Goal: Information Seeking & Learning: Learn about a topic

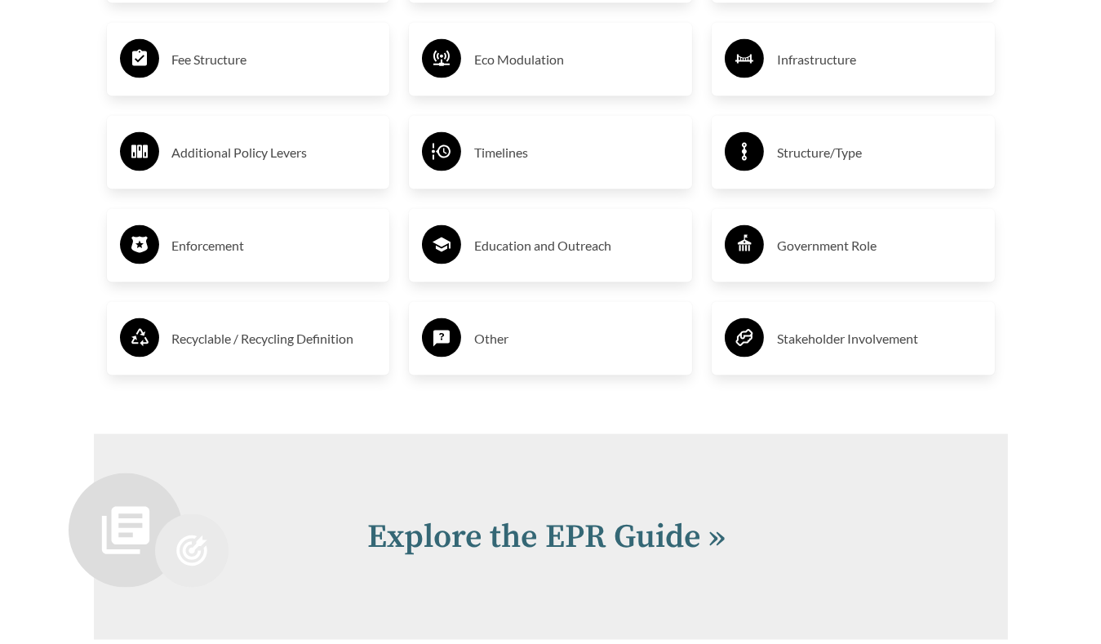
scroll to position [3263, 0]
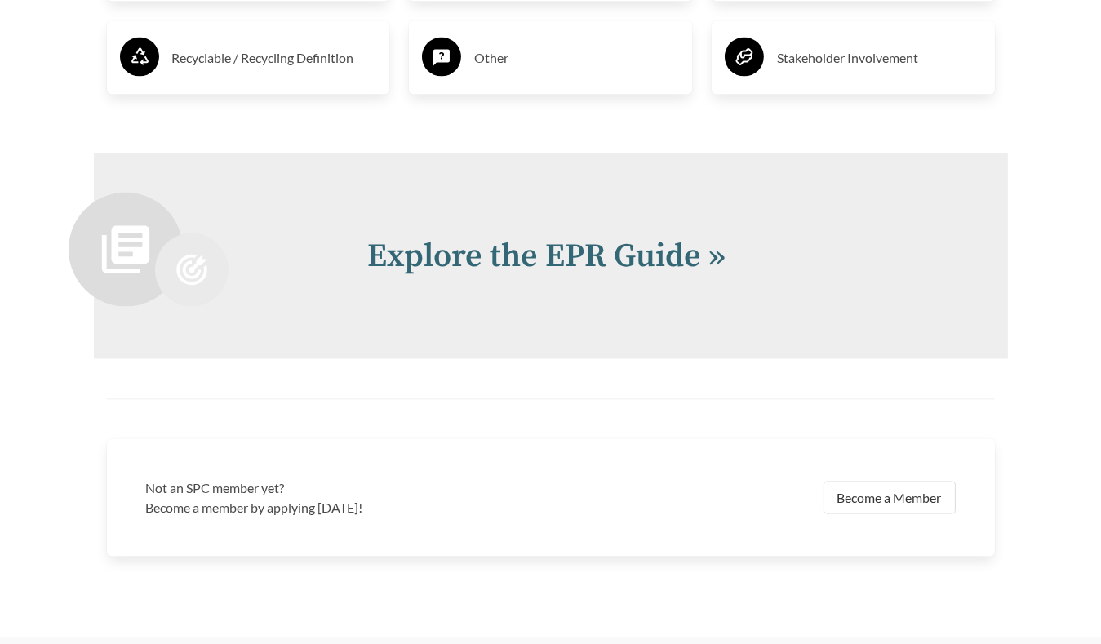
click at [507, 254] on link "Explore the EPR Guide »" at bounding box center [547, 256] width 358 height 41
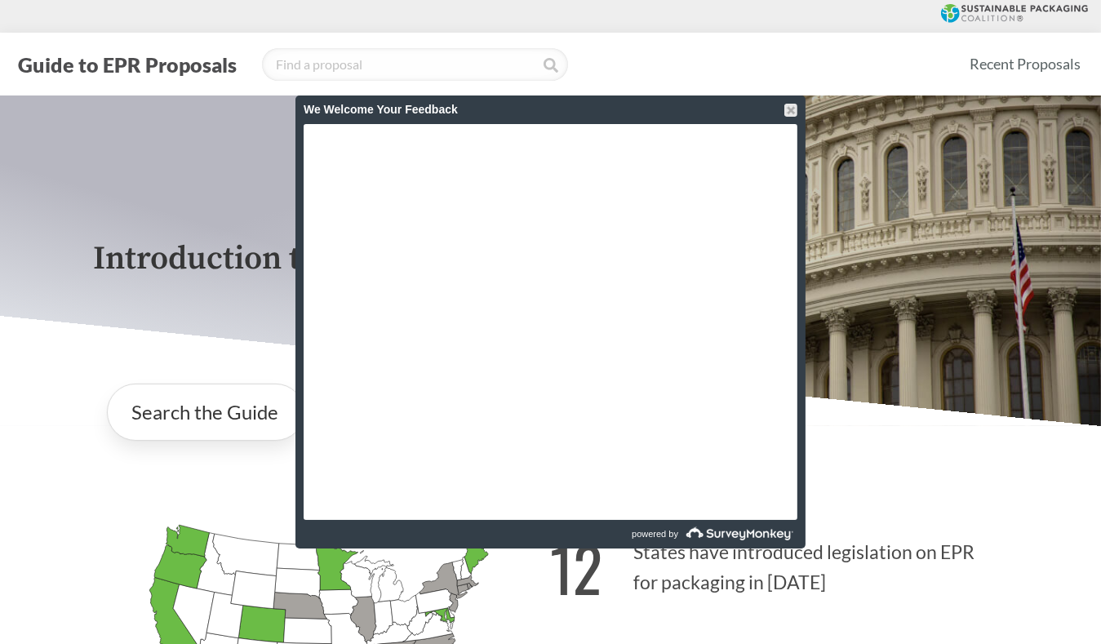
drag, startPoint x: 786, startPoint y: 107, endPoint x: 782, endPoint y: 114, distance: 8.8
click at [786, 107] on div at bounding box center [790, 110] width 13 height 13
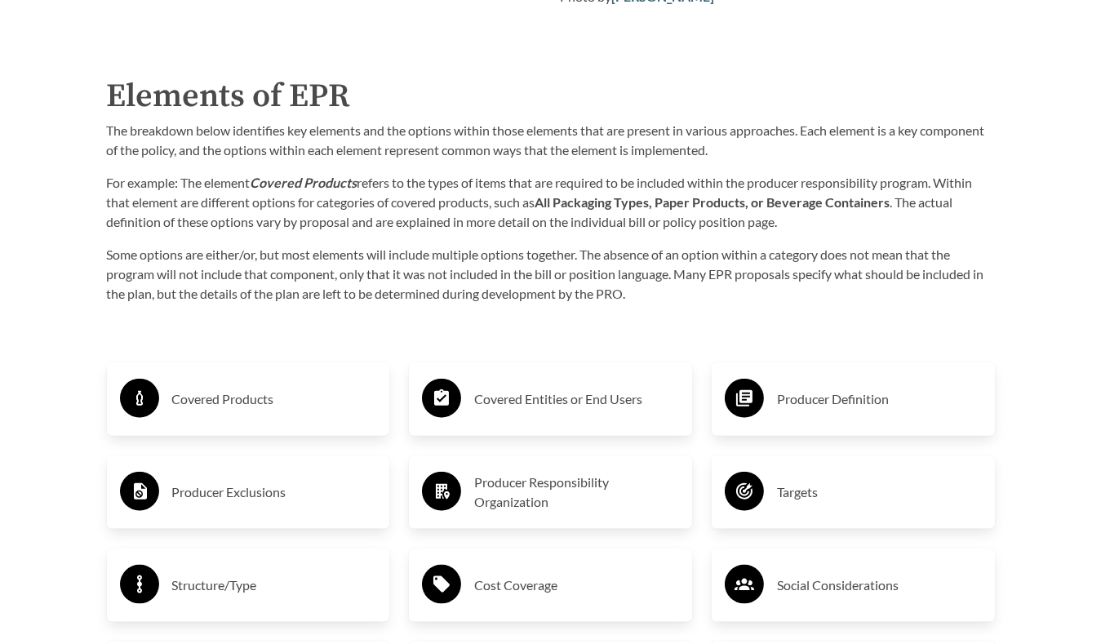
scroll to position [2366, 0]
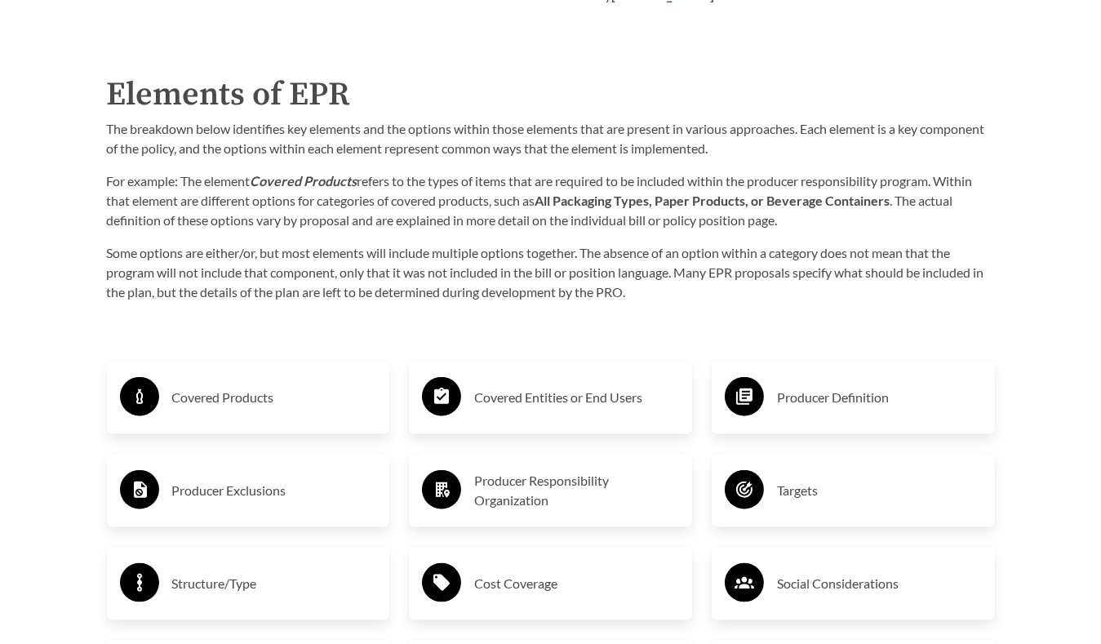
click at [260, 402] on h3 "Covered Products" at bounding box center [274, 397] width 205 height 26
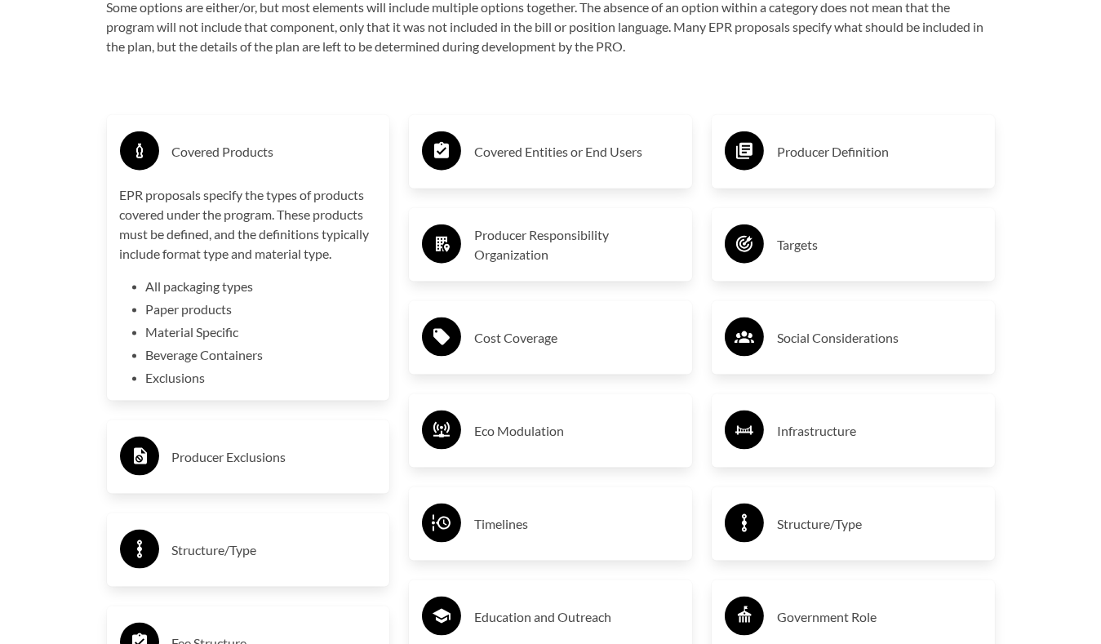
scroll to position [2611, 0]
click at [516, 160] on h3 "Covered Entities or End Users" at bounding box center [576, 153] width 205 height 26
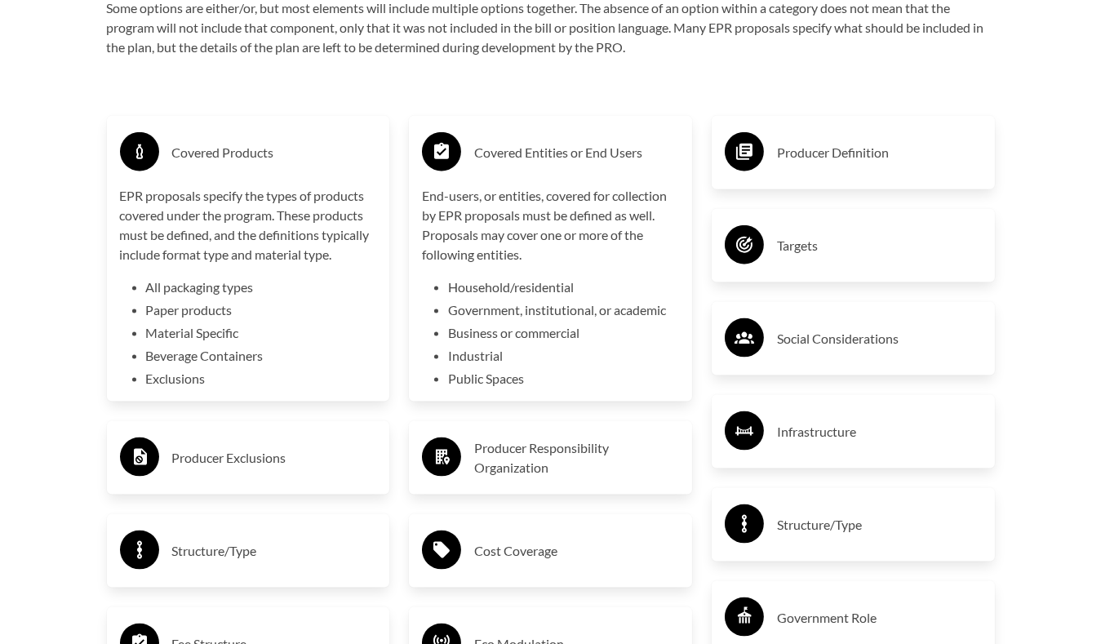
click at [795, 159] on h3 "Producer Definition" at bounding box center [879, 153] width 205 height 26
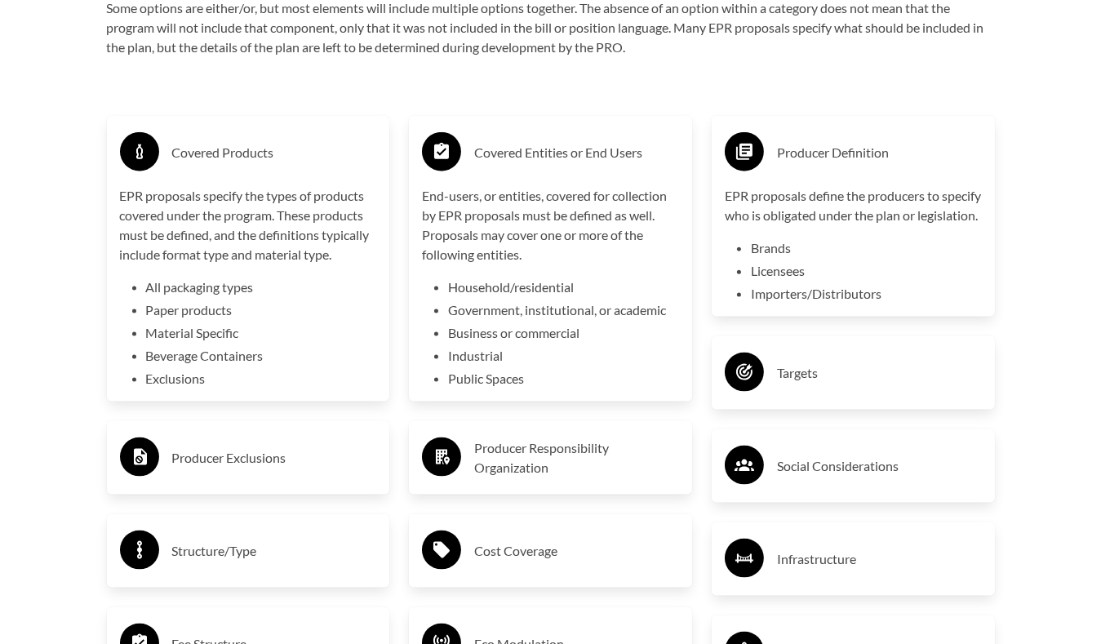
click at [782, 386] on h3 "Targets" at bounding box center [879, 373] width 205 height 26
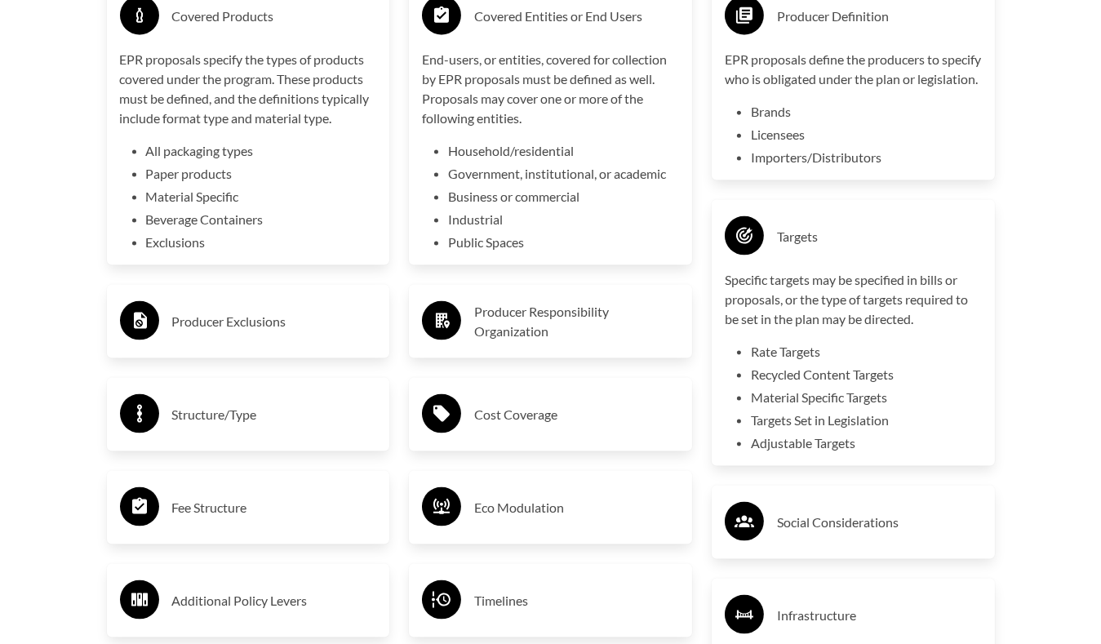
scroll to position [2774, 0]
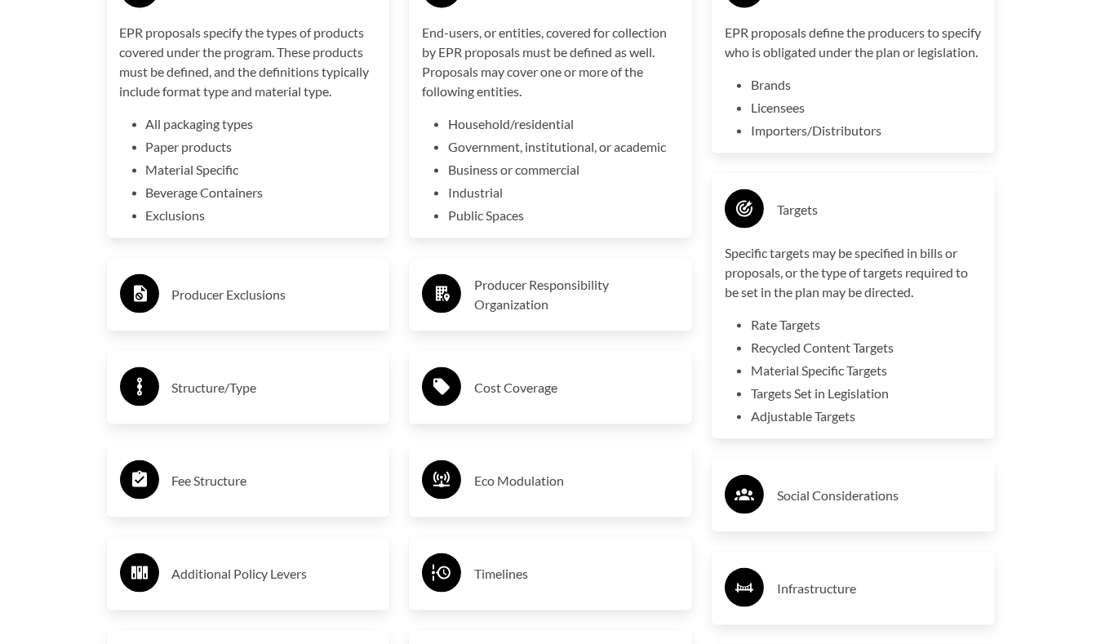
click at [582, 289] on h3 "Producer Responsibility Organization" at bounding box center [576, 294] width 205 height 39
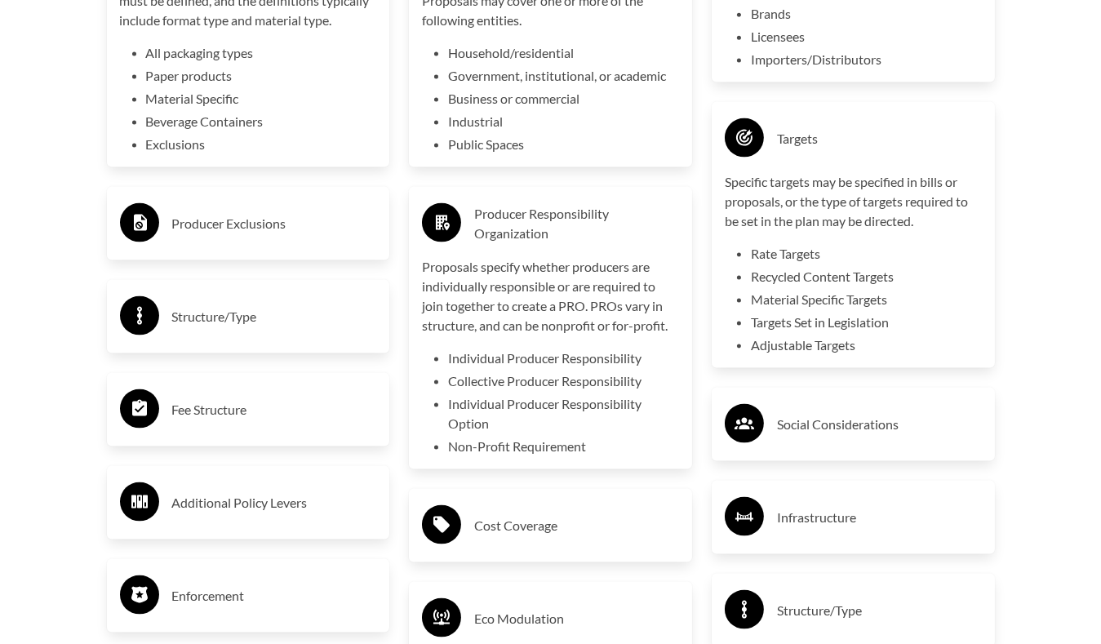
scroll to position [2937, 0]
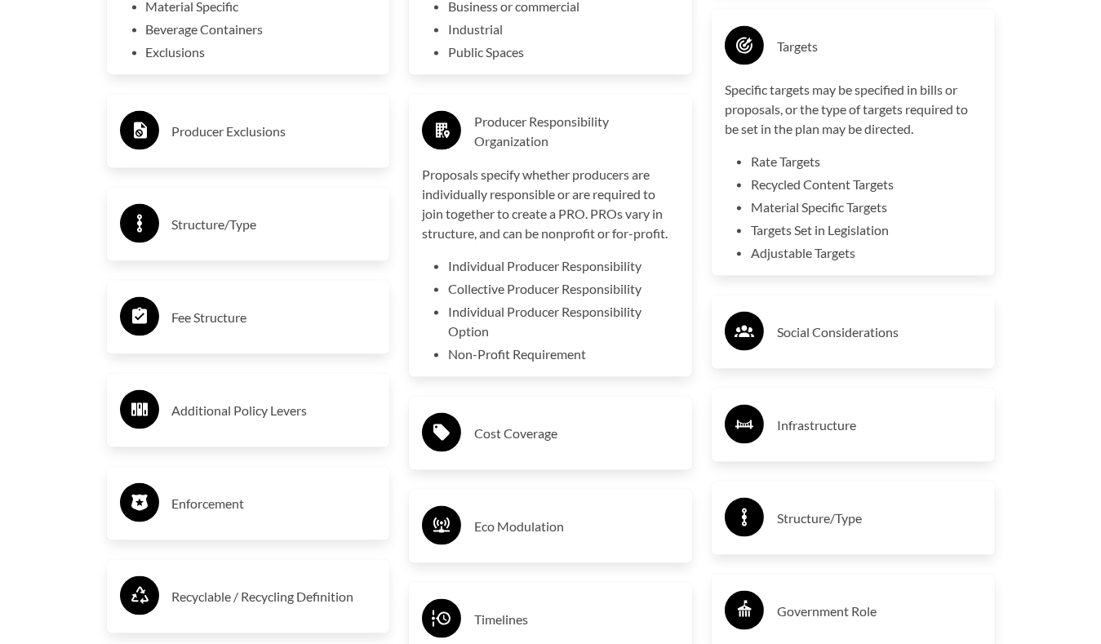
click at [253, 153] on div "Producer Exclusions" at bounding box center [248, 131] width 257 height 47
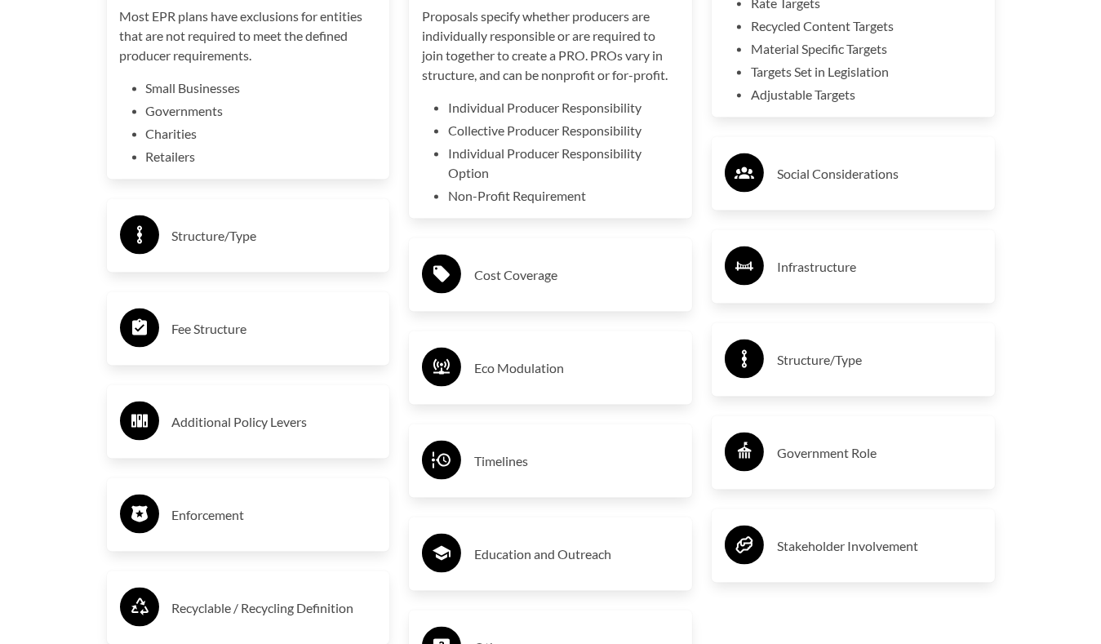
scroll to position [3100, 0]
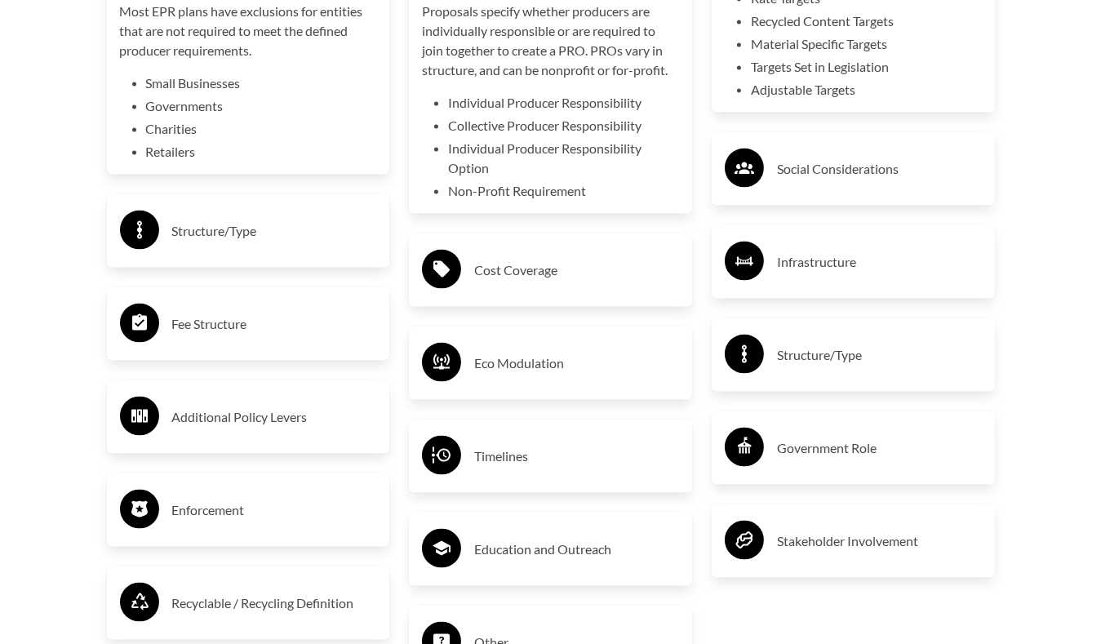
click at [237, 227] on h3 "Structure/Type" at bounding box center [274, 231] width 205 height 26
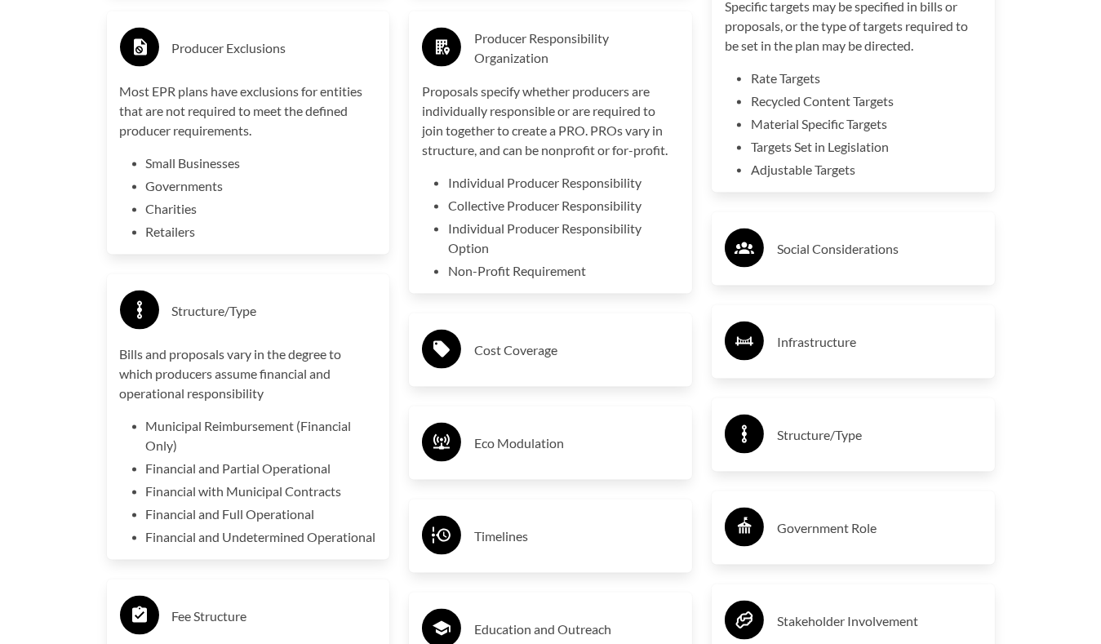
scroll to position [3018, 0]
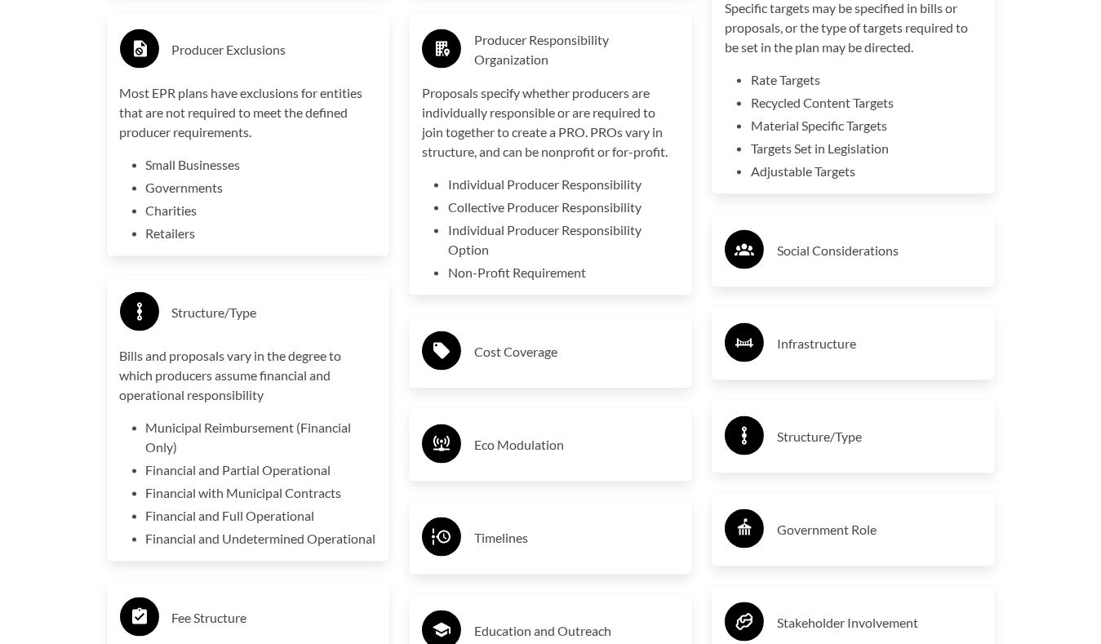
click at [548, 349] on h3 "Cost Coverage" at bounding box center [576, 352] width 205 height 26
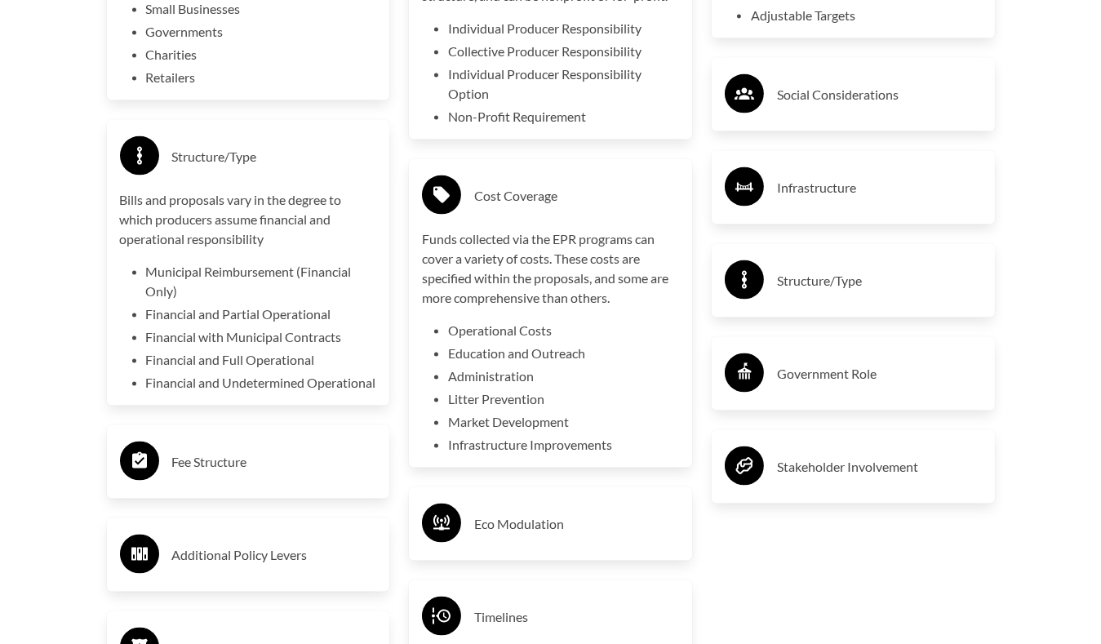
scroll to position [3182, 0]
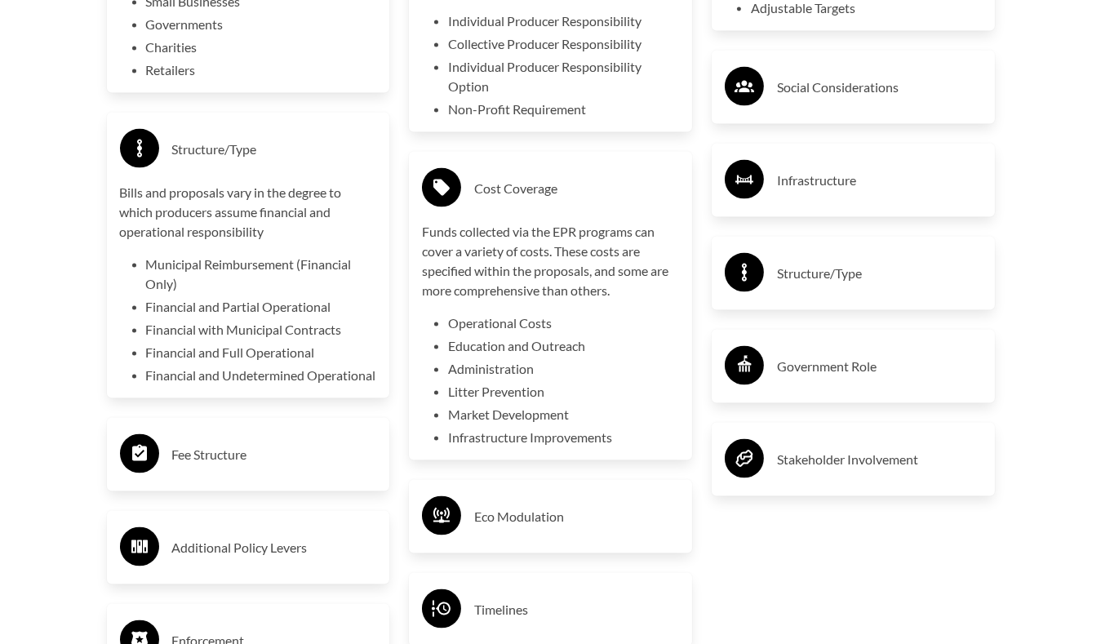
click at [784, 193] on h3 "Infrastructure" at bounding box center [879, 180] width 205 height 26
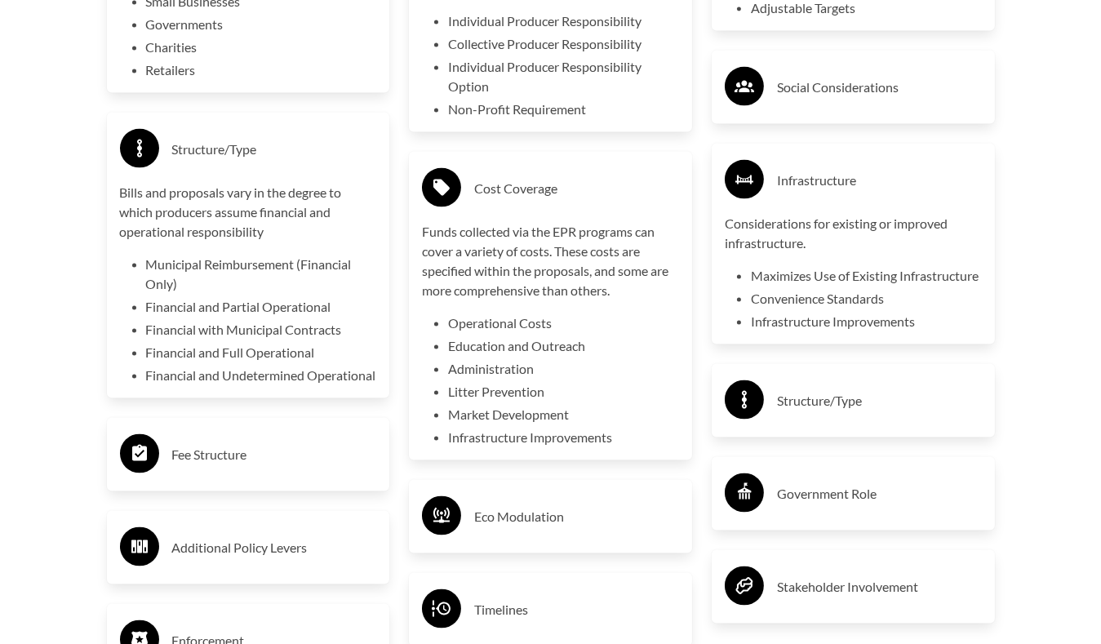
click at [813, 414] on h3 "Structure/Type" at bounding box center [879, 401] width 205 height 26
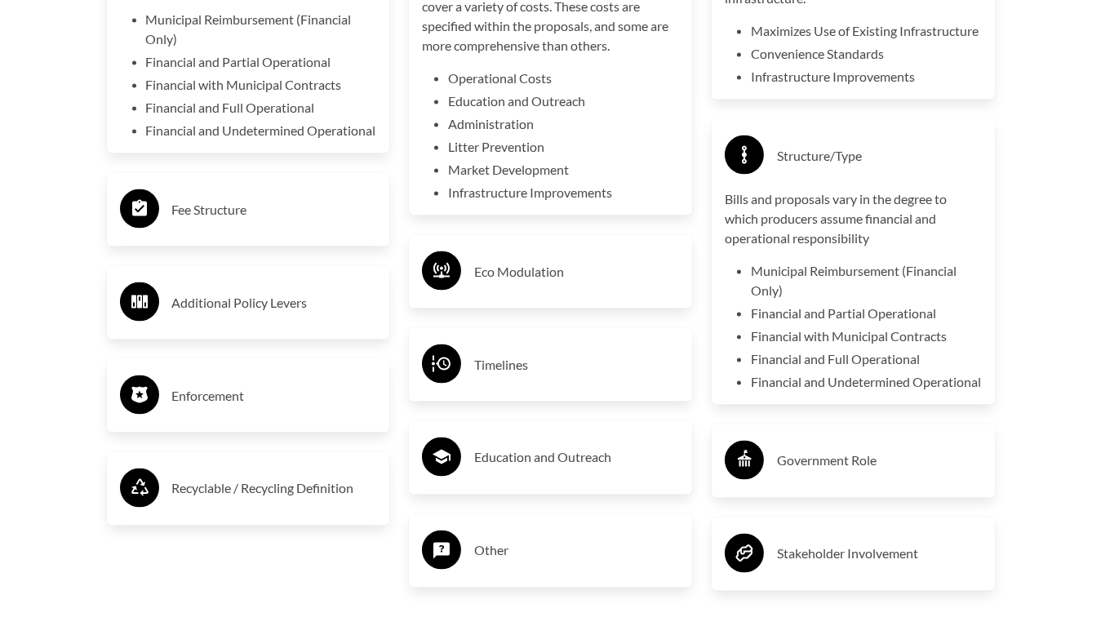
click at [777, 474] on h3 "Government Role" at bounding box center [879, 461] width 205 height 26
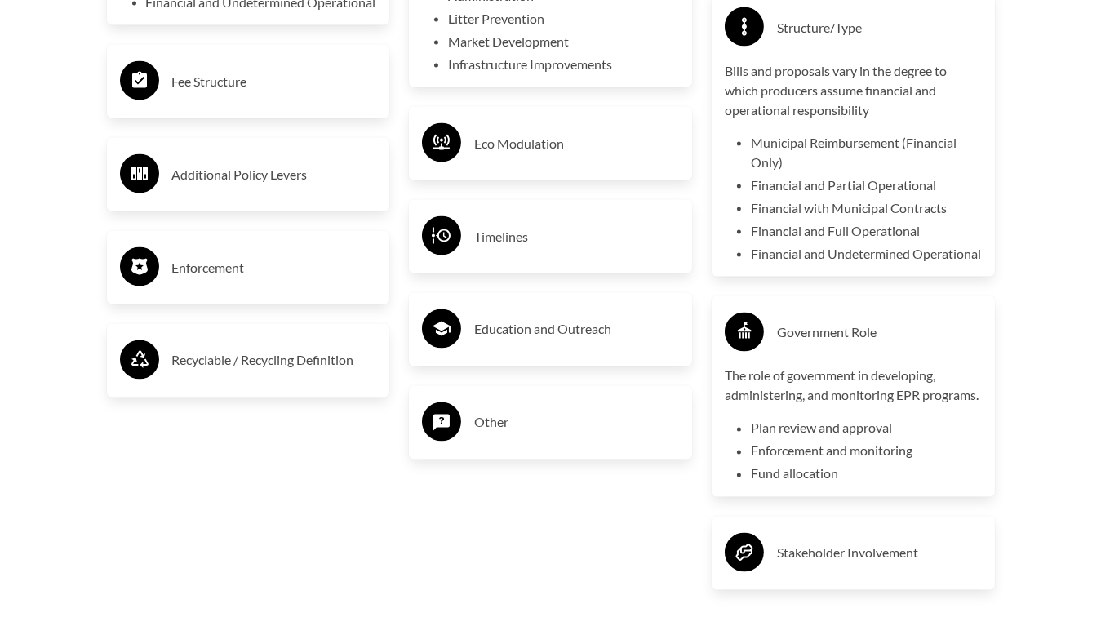
scroll to position [3671, 0]
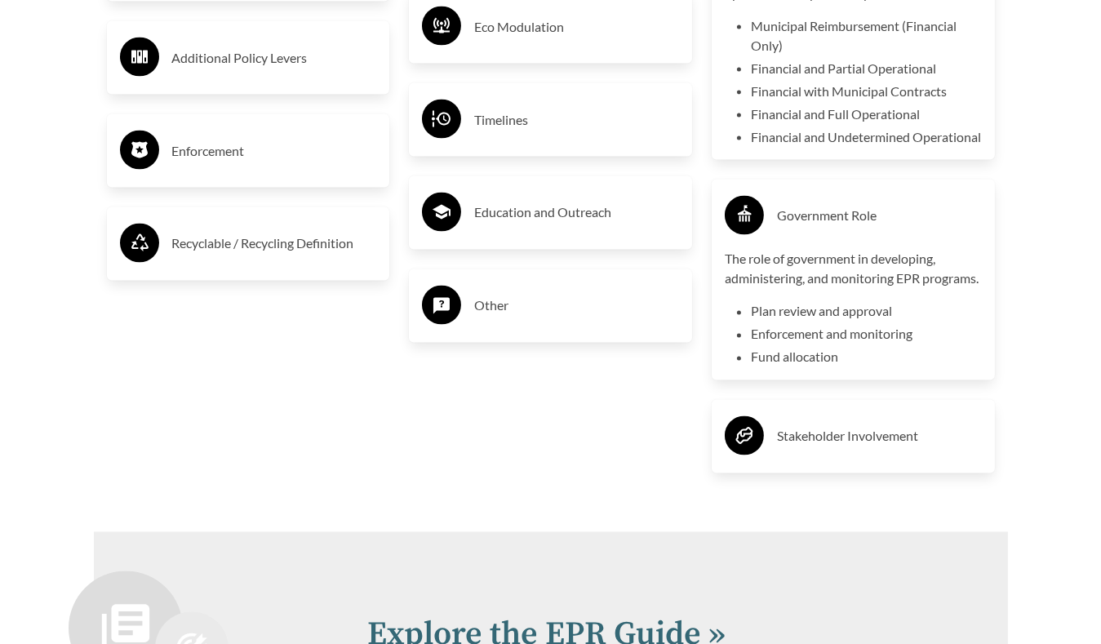
click at [790, 450] on h3 "Stakeholder Involvement" at bounding box center [879, 436] width 205 height 26
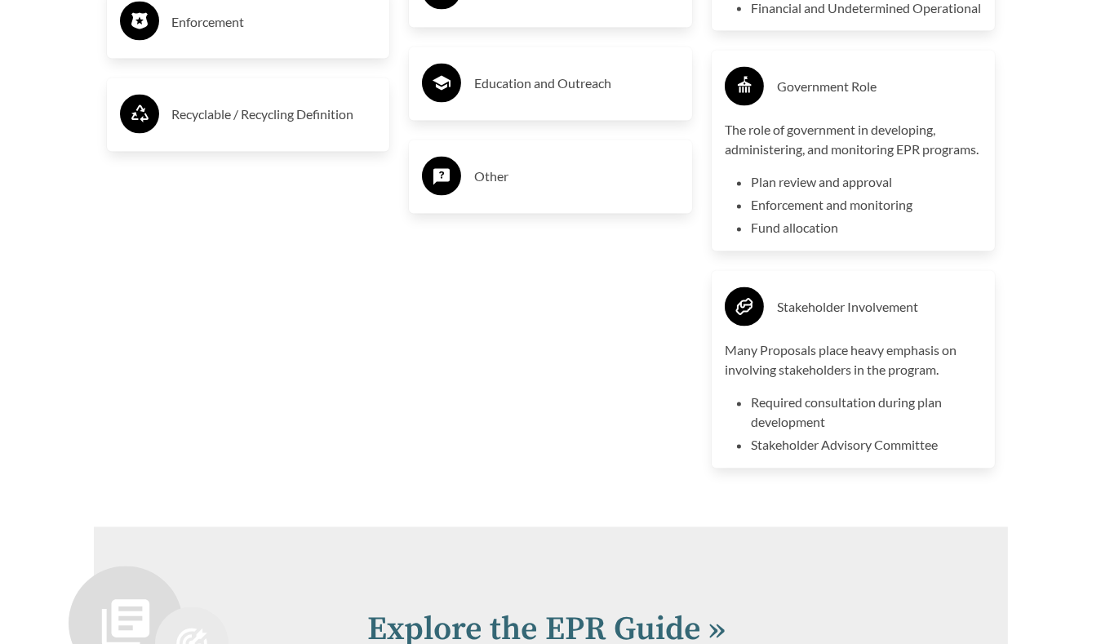
scroll to position [3753, 0]
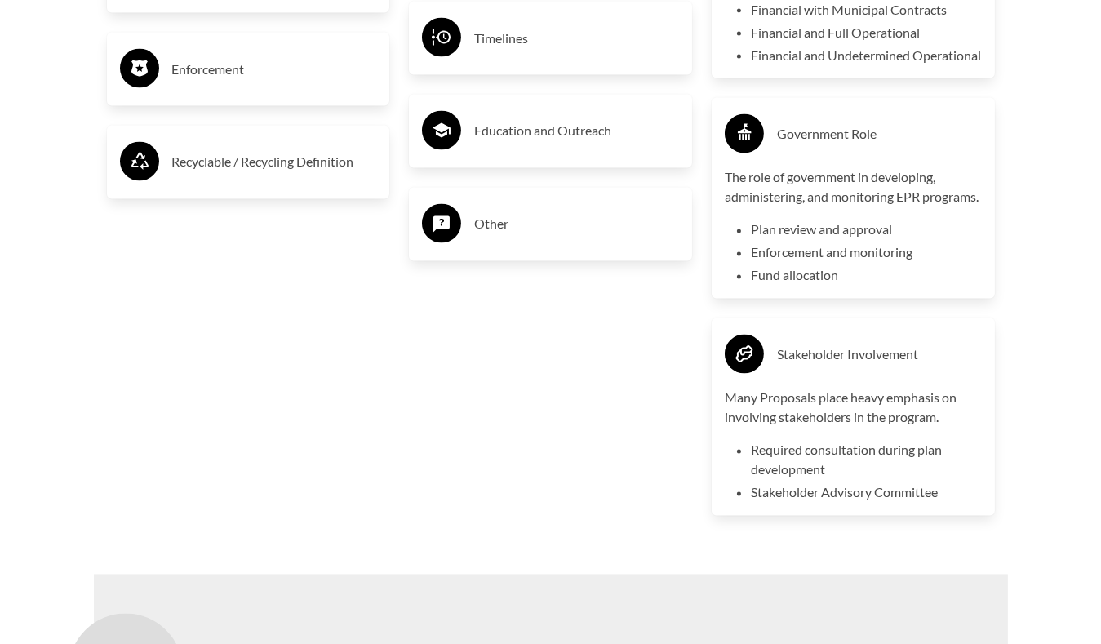
click at [547, 249] on div "Other" at bounding box center [550, 224] width 283 height 73
click at [539, 224] on h3 "Other" at bounding box center [576, 224] width 205 height 26
click at [507, 139] on h3 "Education and Outreach" at bounding box center [576, 131] width 205 height 26
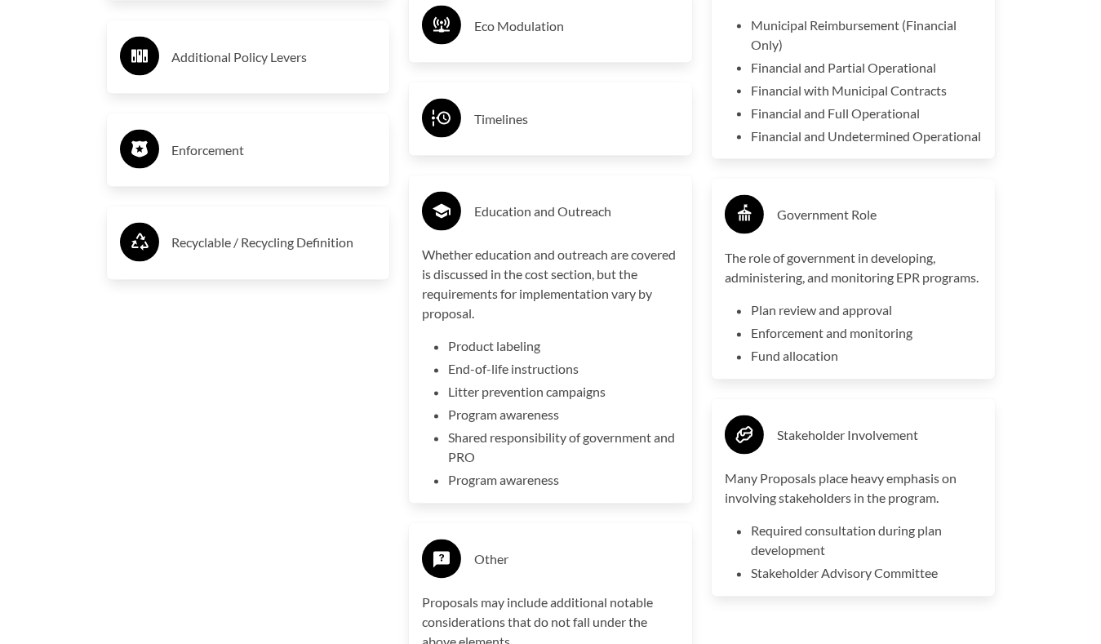
scroll to position [3671, 0]
click at [491, 110] on h3 "Timelines" at bounding box center [576, 120] width 205 height 26
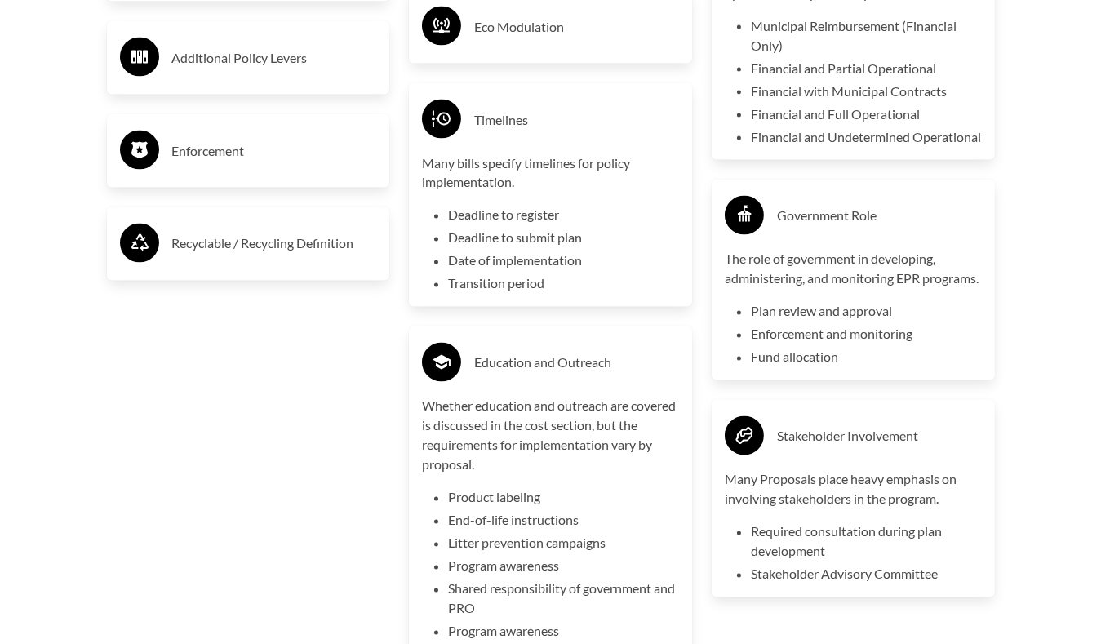
click at [489, 42] on div "Eco Modulation" at bounding box center [550, 26] width 257 height 47
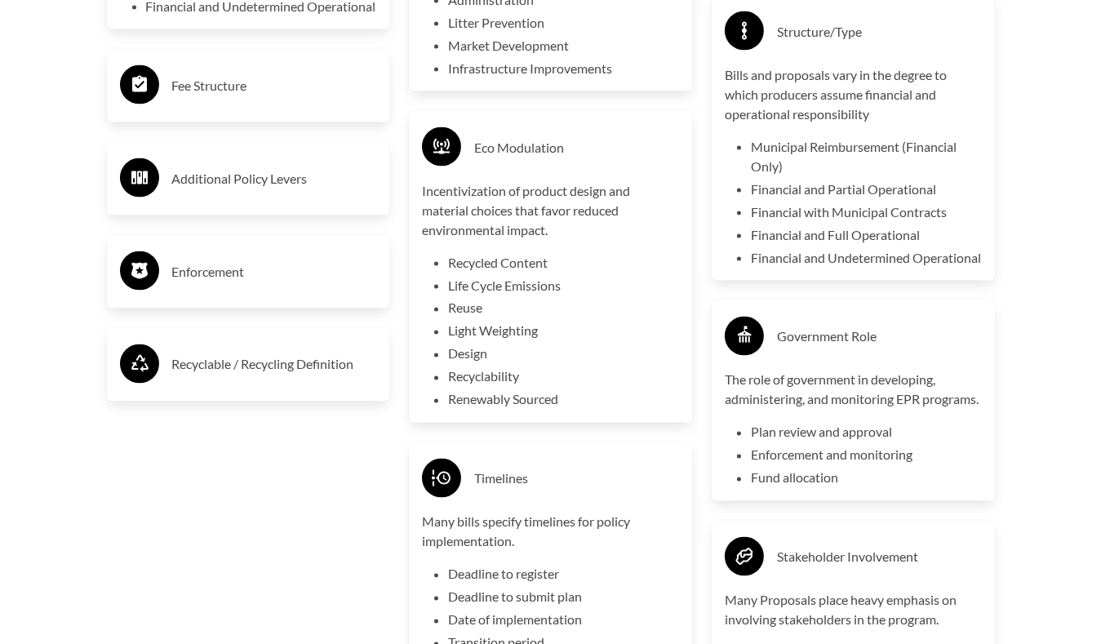
scroll to position [3508, 0]
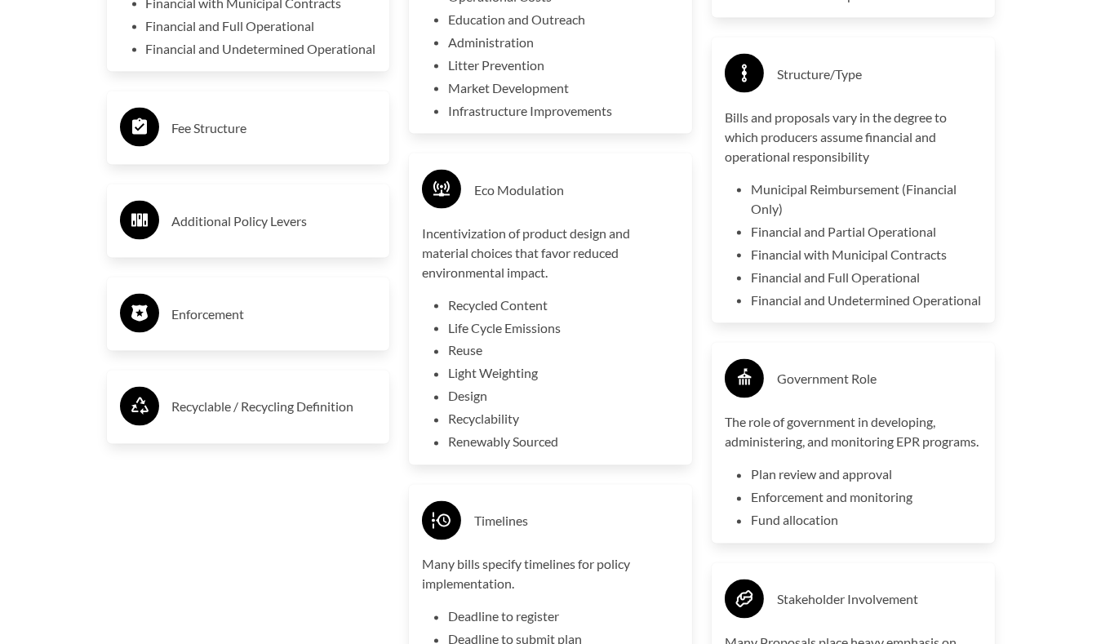
click at [233, 141] on h3 "Fee Structure" at bounding box center [274, 128] width 205 height 26
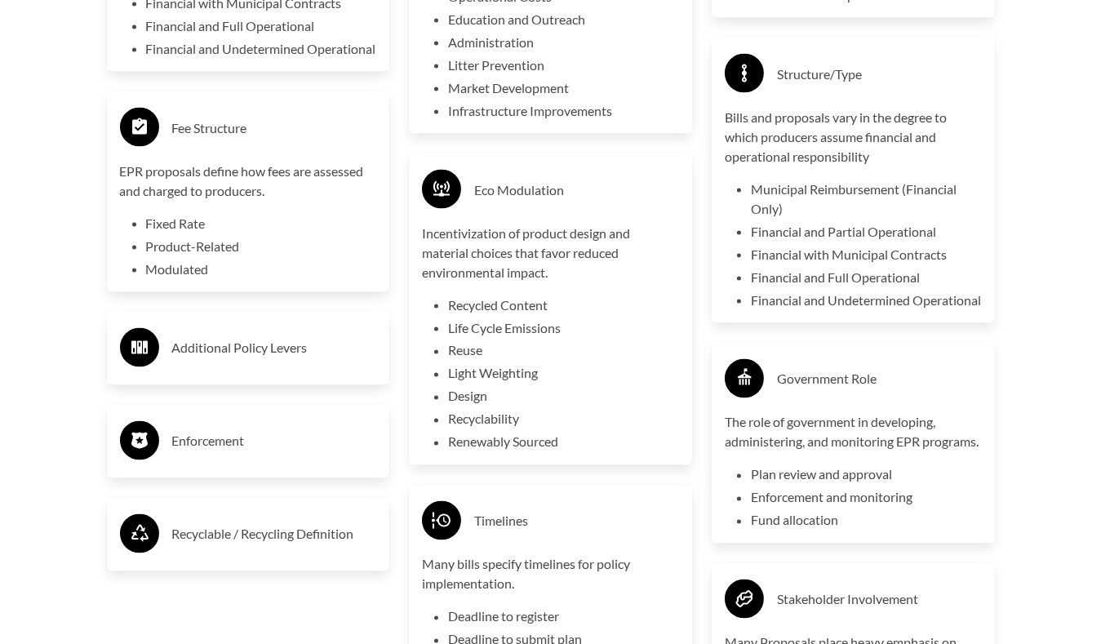
click at [246, 361] on h3 "Additional Policy Levers" at bounding box center [274, 348] width 205 height 26
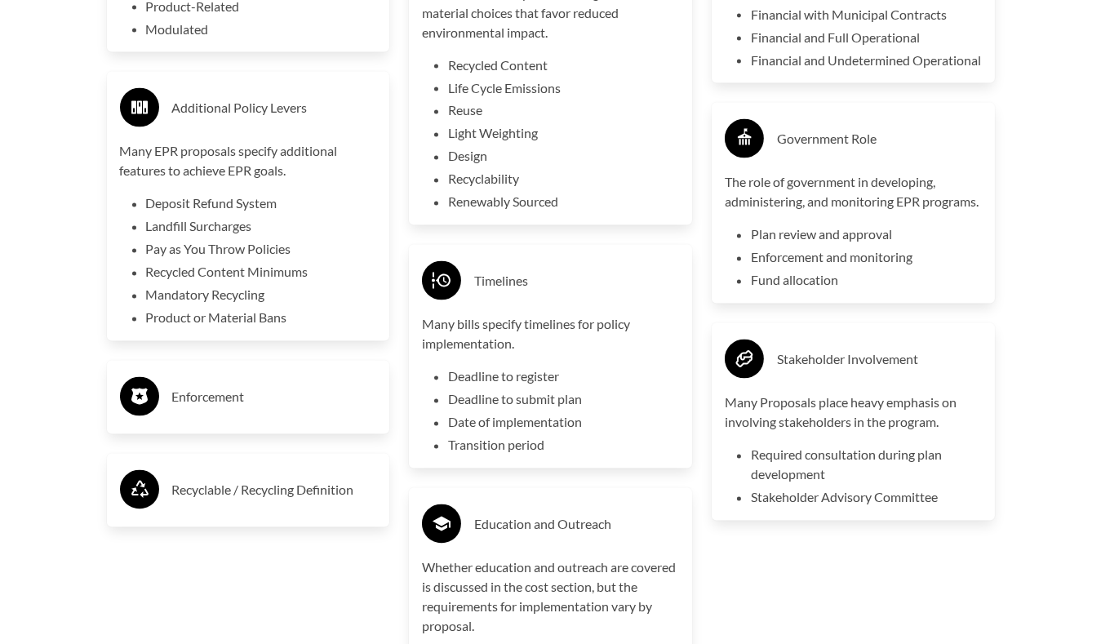
scroll to position [3753, 0]
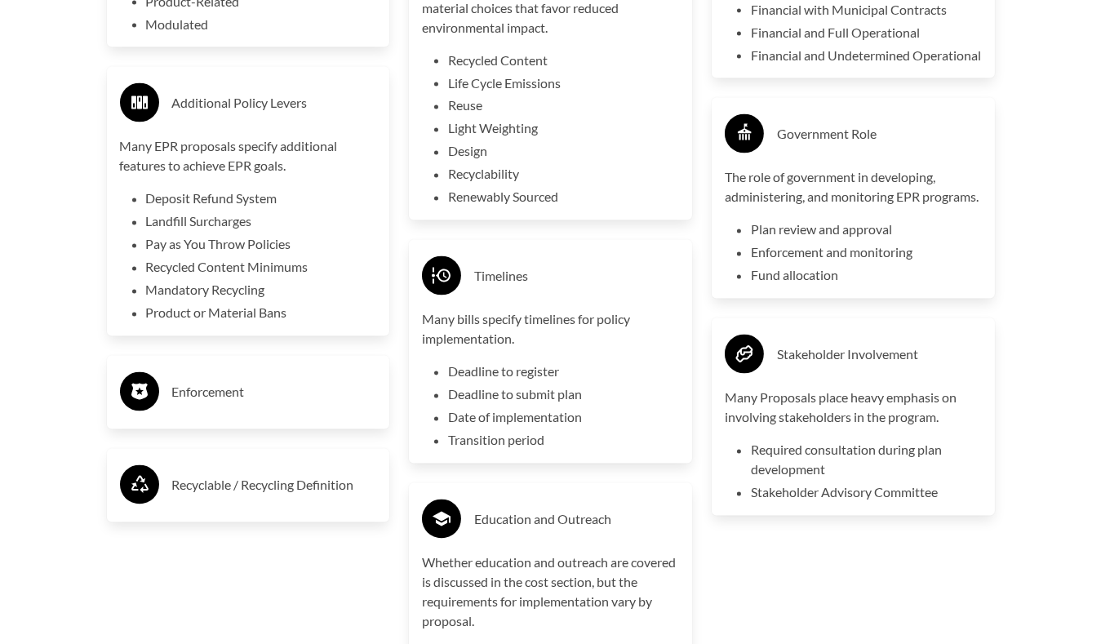
click at [226, 405] on h3 "Enforcement" at bounding box center [274, 392] width 205 height 26
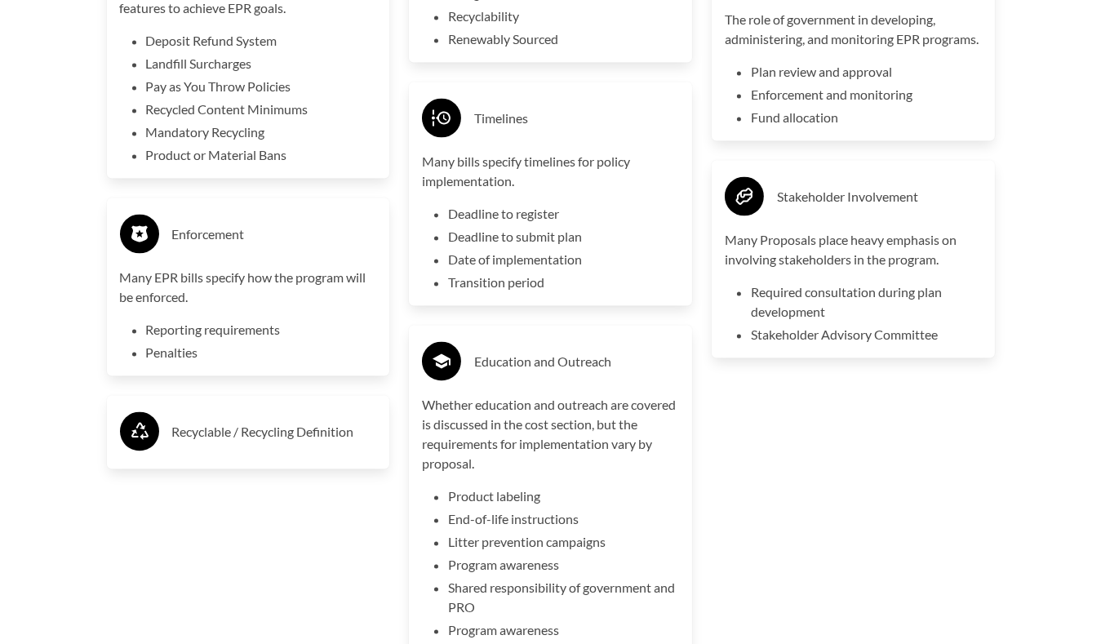
scroll to position [3916, 0]
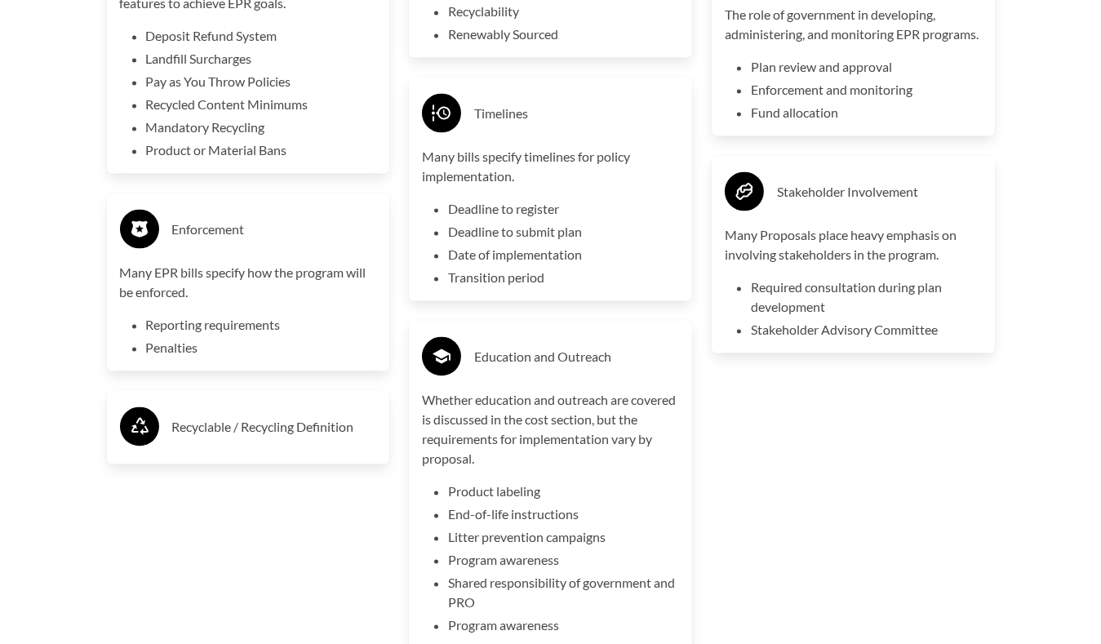
click at [215, 440] on h3 "Recyclable / Recycling Definition" at bounding box center [274, 427] width 205 height 26
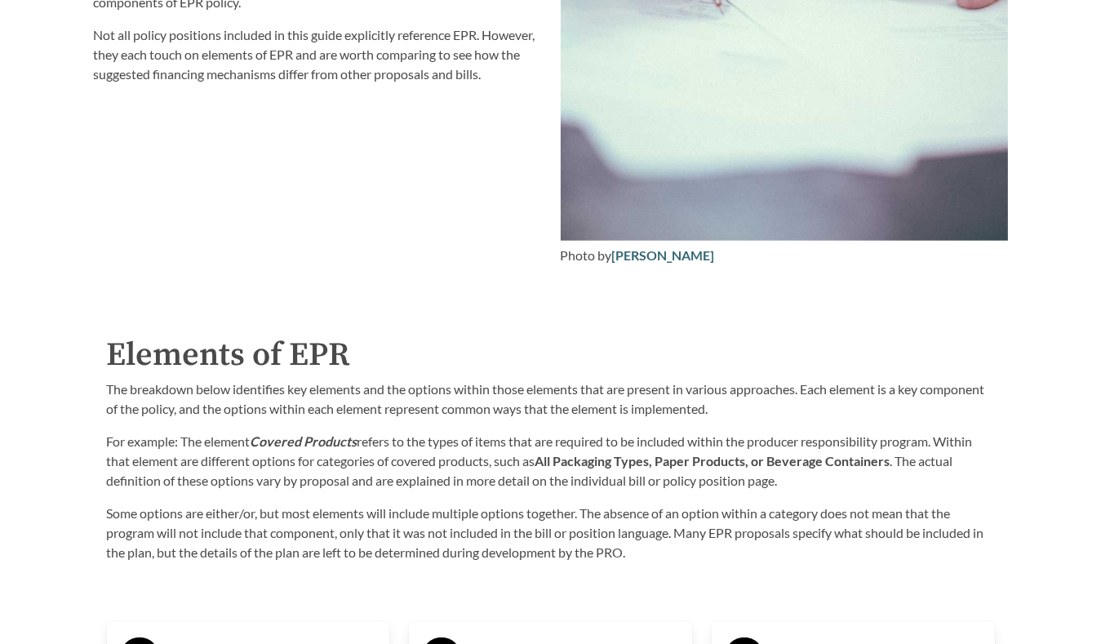
scroll to position [2132, 0]
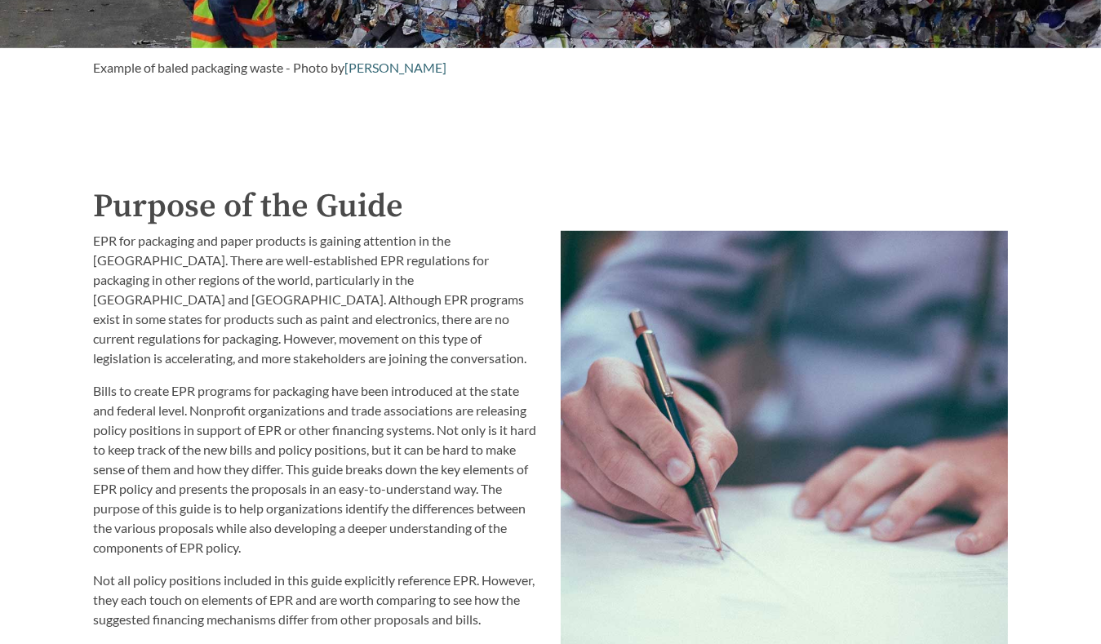
click at [353, 355] on div "EPR for packaging and paper products is gaining attention in the [GEOGRAPHIC_DA…" at bounding box center [317, 430] width 447 height 398
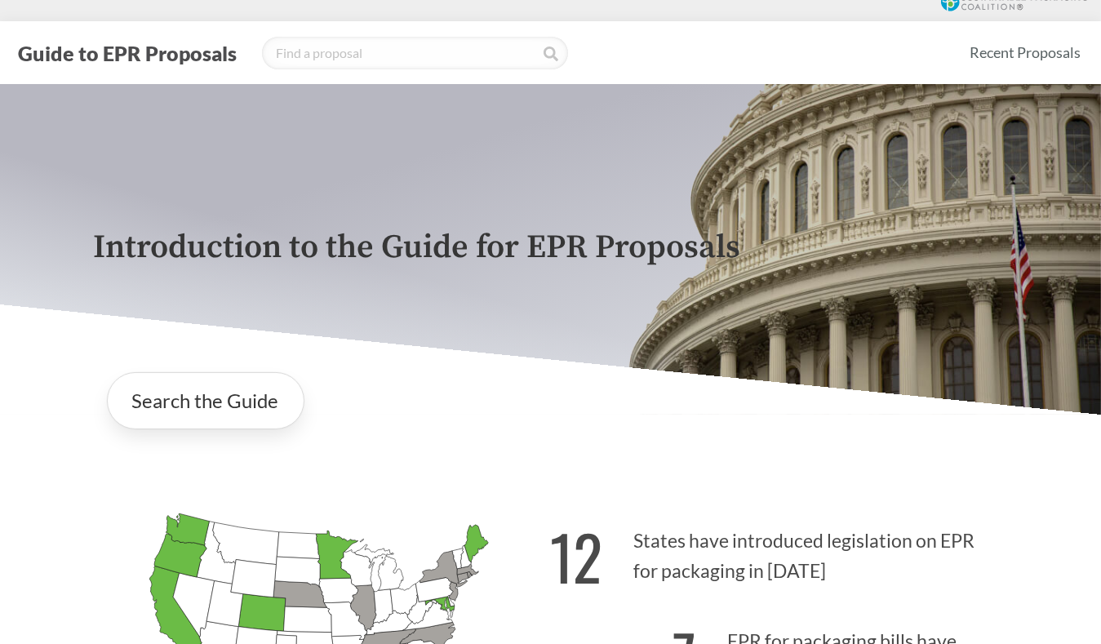
scroll to position [11, 0]
click at [204, 409] on link "Search the Guide" at bounding box center [205, 401] width 197 height 57
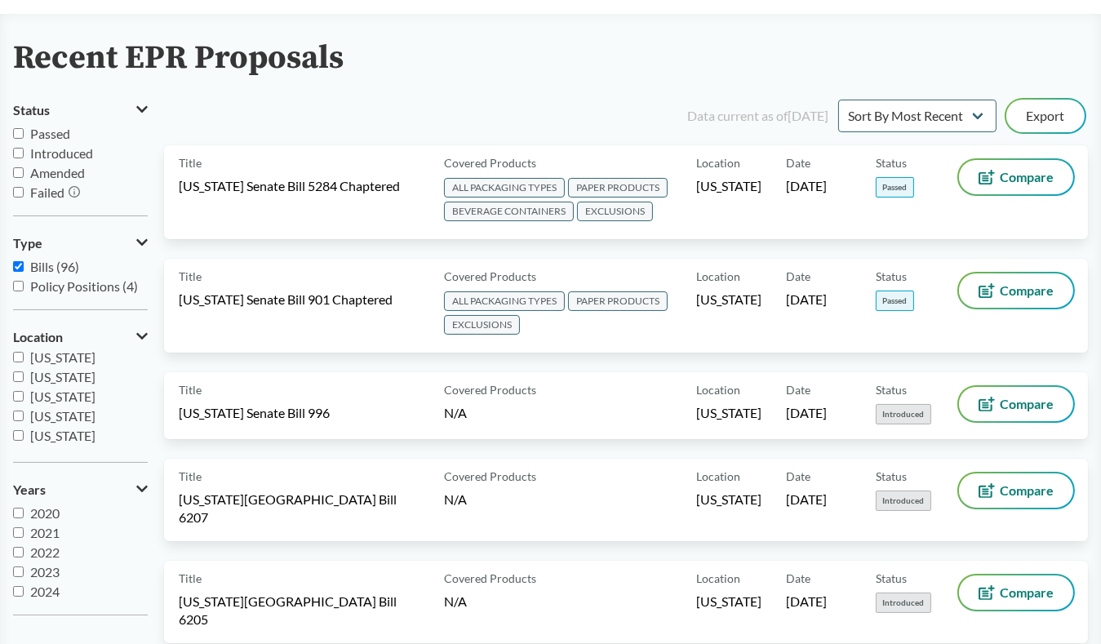
scroll to position [82, 0]
click at [59, 418] on span "[US_STATE]" at bounding box center [62, 416] width 65 height 16
click at [24, 418] on input "[US_STATE]" at bounding box center [18, 415] width 11 height 11
checkbox input "true"
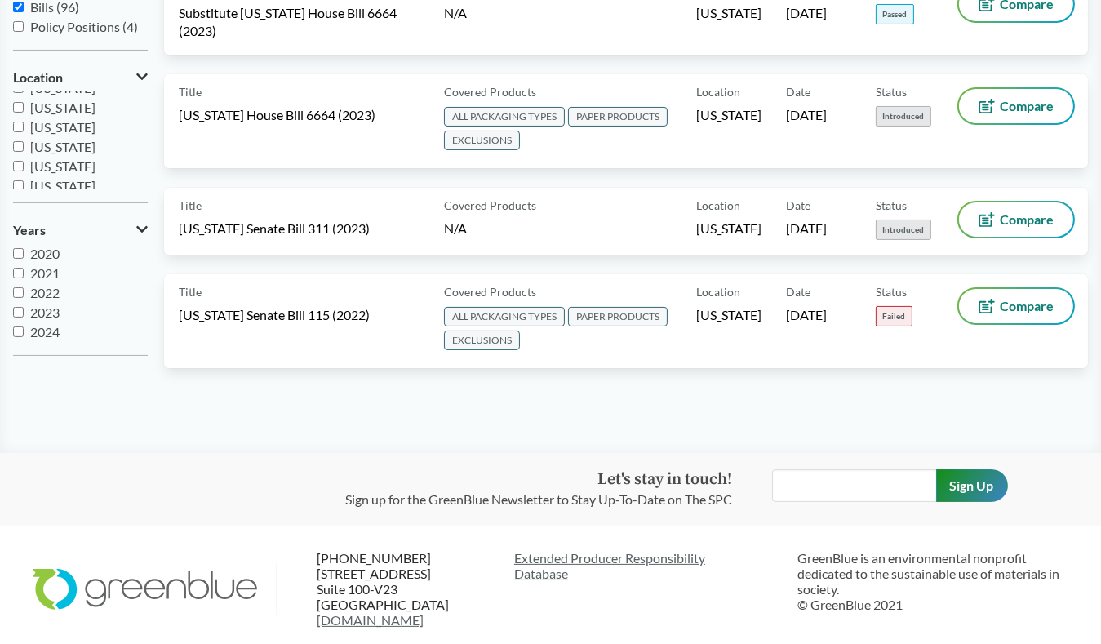
scroll to position [344, 0]
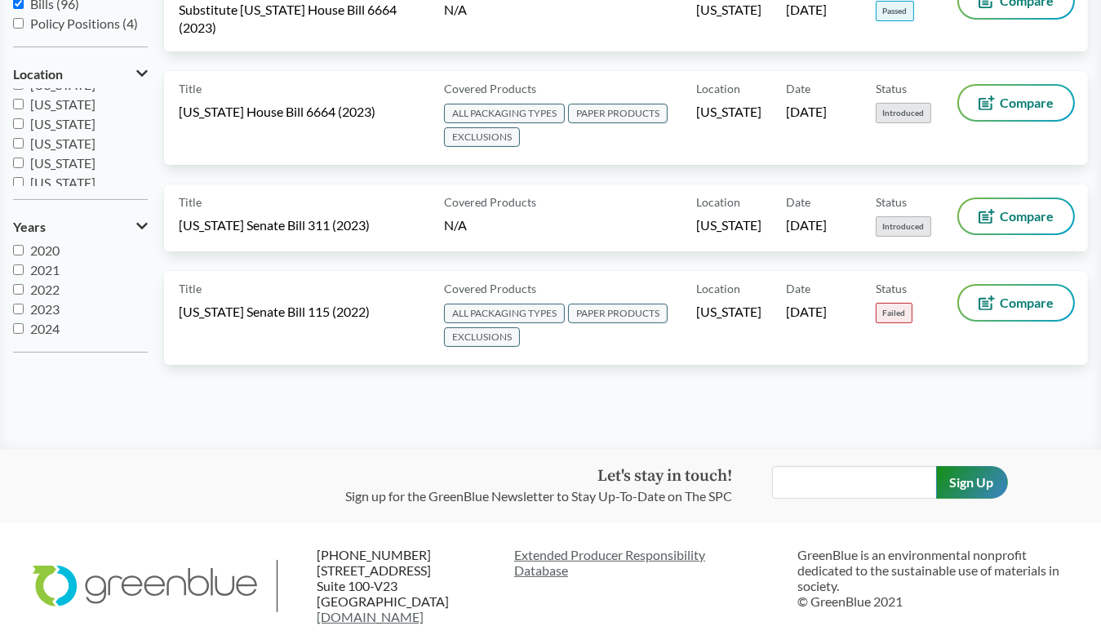
click at [259, 419] on main "Recent EPR Proposals Status Passed Introduced Amended Failed Type Bills (96) Po…" at bounding box center [550, 100] width 1101 height 698
